Goal: Task Accomplishment & Management: Complete application form

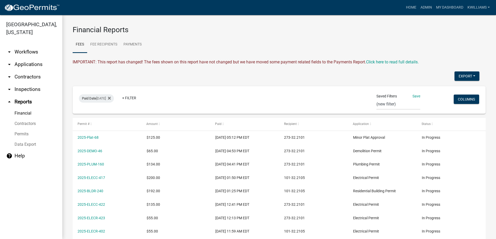
select select "0: null"
click at [408, 9] on link "Home" at bounding box center [411, 8] width 15 height 10
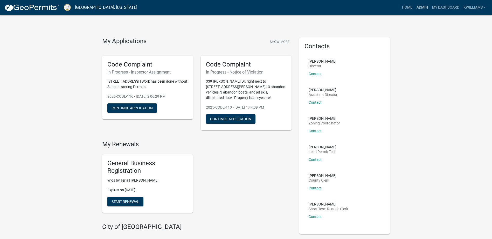
click at [424, 8] on link "Admin" at bounding box center [422, 8] width 16 height 10
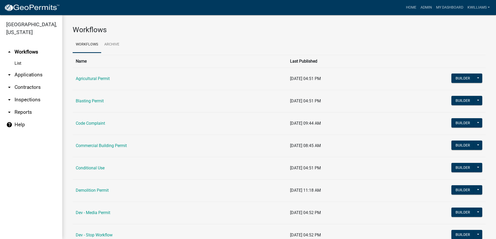
click at [30, 75] on link "arrow_drop_down Applications" at bounding box center [31, 74] width 62 height 12
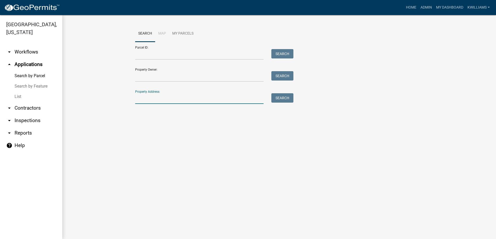
click at [182, 103] on input "Property Address:" at bounding box center [199, 98] width 128 height 11
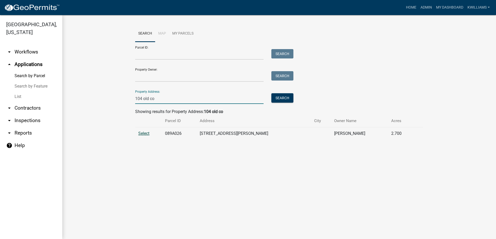
type input "104 old co"
click at [140, 132] on span "Select" at bounding box center [143, 133] width 11 height 5
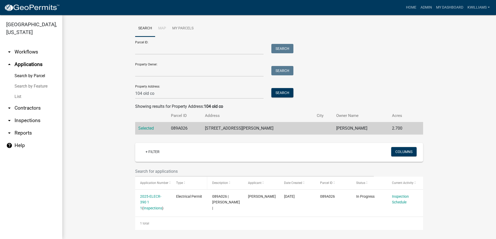
scroll to position [6, 0]
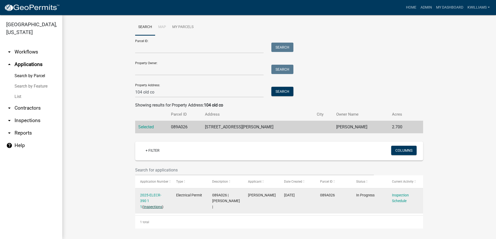
click at [147, 206] on link "Inspections" at bounding box center [152, 206] width 19 height 4
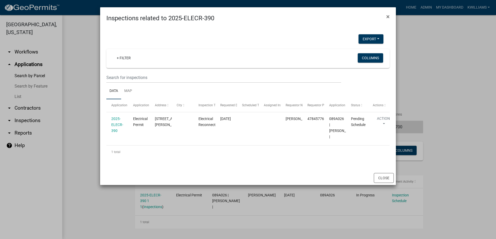
drag, startPoint x: 142, startPoint y: 178, endPoint x: 151, endPoint y: 175, distance: 9.7
click at [145, 177] on div "Close" at bounding box center [248, 178] width 296 height 14
drag, startPoint x: 103, startPoint y: 215, endPoint x: 109, endPoint y: 214, distance: 5.7
click at [103, 215] on ngb-modal-window "Inspections related to 2025-ELECR-390 × Export Excel Format (.xlsx) CSV Format …" at bounding box center [248, 119] width 496 height 239
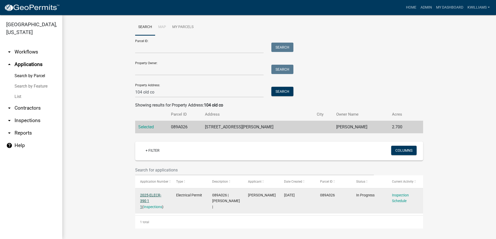
click at [150, 194] on link "2025-ELECR-390 1 1" at bounding box center [150, 201] width 21 height 16
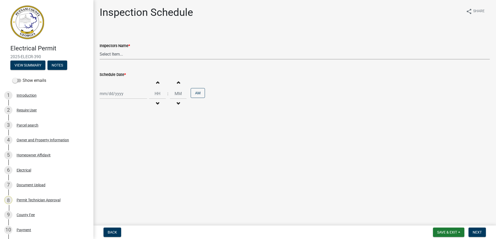
click at [110, 50] on select "Select Item... mrivera ([PERSON_NAME]) jstokes ([PERSON_NAME]) asmith105 ([PERS…" at bounding box center [295, 54] width 390 height 11
select select "07642ab0-564c-47bb-824b-0ccf2da83593"
click at [100, 49] on select "Select Item... mrivera ([PERSON_NAME]) jstokes ([PERSON_NAME]) asmith105 ([PERS…" at bounding box center [295, 54] width 390 height 11
click at [122, 95] on div at bounding box center [123, 93] width 47 height 11
select select "8"
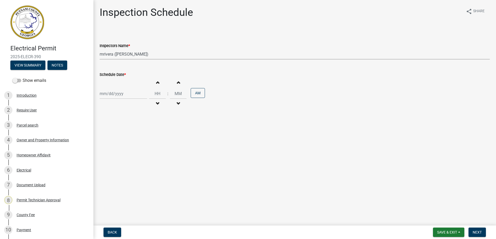
select select "2025"
drag, startPoint x: 112, startPoint y: 136, endPoint x: 235, endPoint y: 155, distance: 124.8
click at [113, 136] on div "12" at bounding box center [113, 138] width 8 height 8
type input "[DATE]"
drag, startPoint x: 480, startPoint y: 224, endPoint x: 480, endPoint y: 227, distance: 2.6
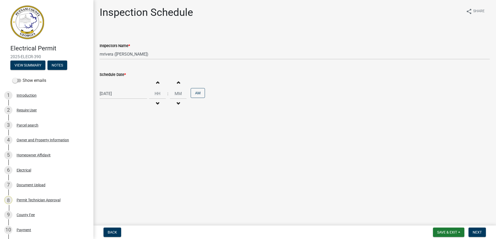
click at [480, 227] on wm-app "Electrical Permit 2025-ELECR-390 View Summary Notes Show emails 1 Introduction …" at bounding box center [248, 119] width 496 height 239
click at [476, 235] on button "Next" at bounding box center [476, 231] width 17 height 9
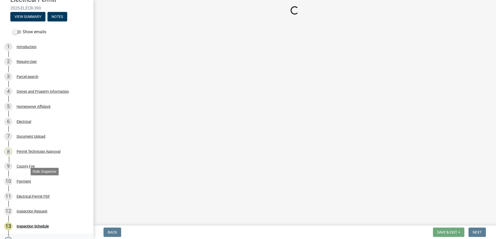
scroll to position [104, 0]
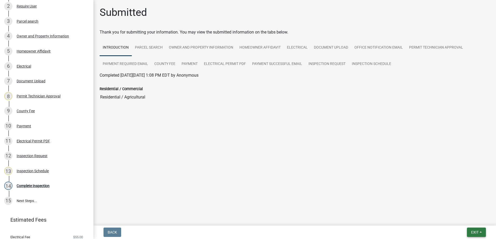
click at [482, 230] on button "Exit" at bounding box center [476, 231] width 19 height 9
click at [469, 222] on button "Save & Exit" at bounding box center [464, 218] width 41 height 12
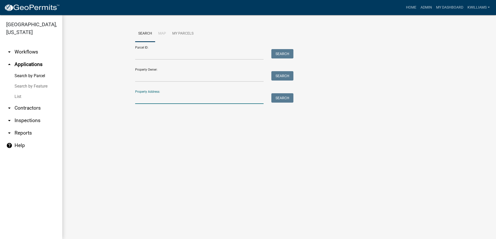
drag, startPoint x: 316, startPoint y: 198, endPoint x: 159, endPoint y: 99, distance: 186.2
click at [159, 99] on input "Property Address:" at bounding box center [199, 98] width 128 height 11
click at [146, 99] on input "1808 pine" at bounding box center [199, 98] width 128 height 11
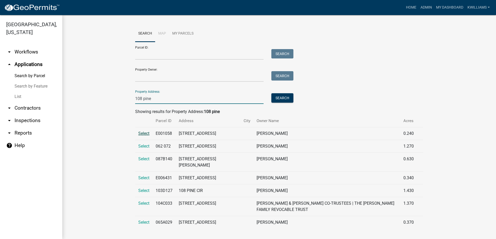
type input "108 pine"
click at [144, 131] on span "Select" at bounding box center [143, 133] width 11 height 5
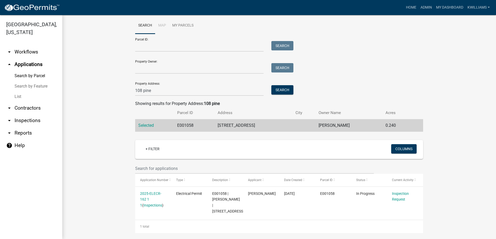
scroll to position [12, 0]
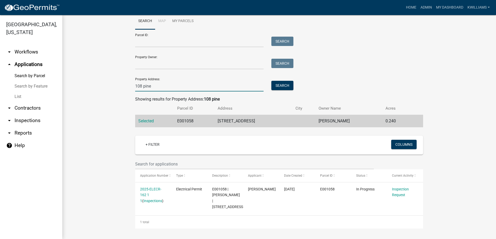
click at [175, 87] on input "108 pine" at bounding box center [199, 86] width 128 height 11
drag, startPoint x: 171, startPoint y: 87, endPoint x: 7, endPoint y: 97, distance: 164.4
click at [12, 89] on div "[GEOGRAPHIC_DATA], [US_STATE] arrow_drop_down Workflows List arrow_drop_up Appl…" at bounding box center [248, 126] width 496 height 223
